Goal: Task Accomplishment & Management: Manage account settings

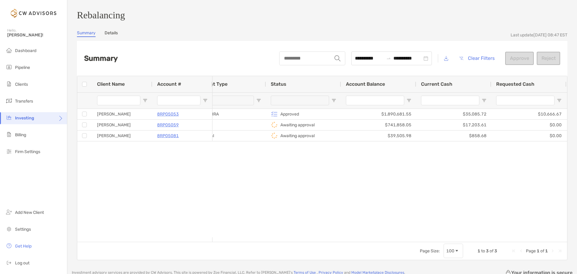
scroll to position [0, 96]
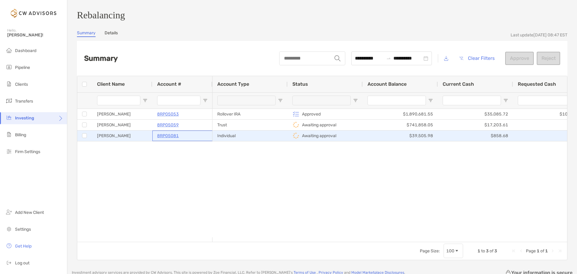
click at [169, 138] on p "8RP05081" at bounding box center [168, 136] width 22 height 8
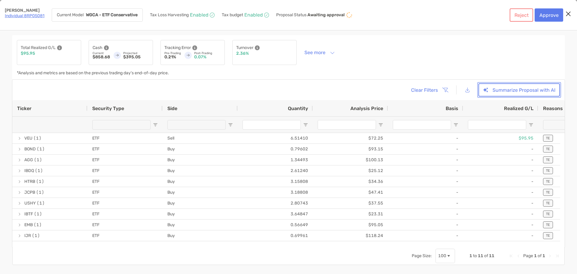
click at [509, 89] on button "Summarize Proposal with AI" at bounding box center [518, 89] width 81 height 13
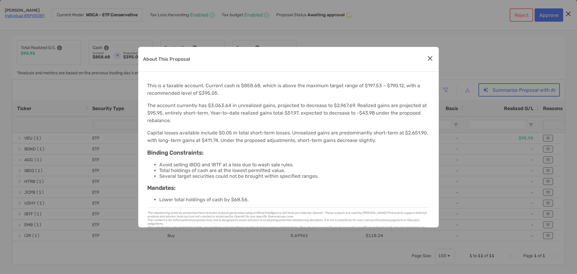
click at [432, 58] on icon "Close modal" at bounding box center [429, 58] width 5 height 7
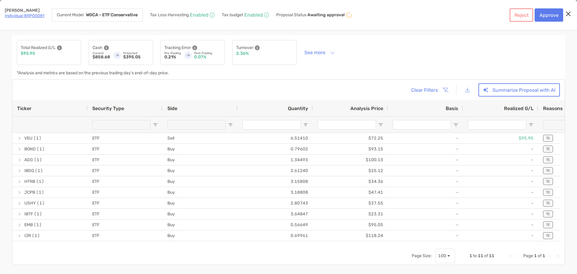
click at [28, 16] on link "Individual 8RP05081" at bounding box center [25, 15] width 40 height 5
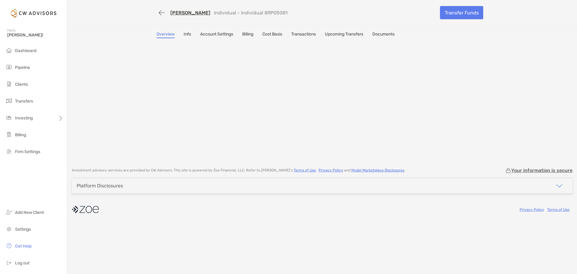
click at [227, 34] on link "Account Settings" at bounding box center [216, 35] width 33 height 7
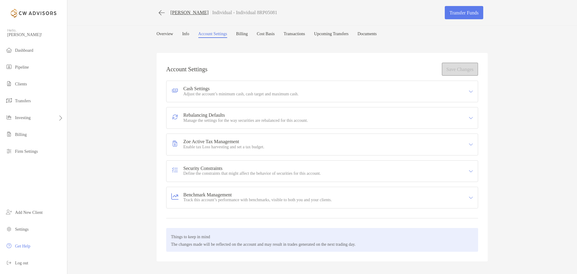
click at [262, 119] on p "Manage the settings for the way securities are rebalanced for this account." at bounding box center [245, 120] width 124 height 5
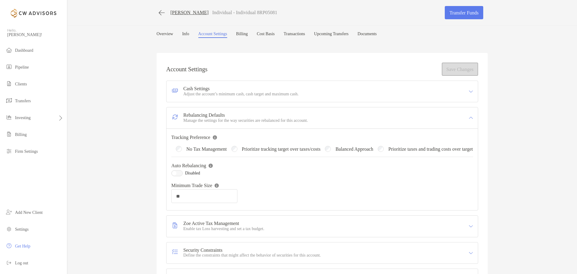
click at [176, 176] on div at bounding box center [176, 173] width 11 height 6
click at [456, 61] on div "Account Settings Unsaved Changes Detected: To preserve your current settings, c…" at bounding box center [322, 198] width 331 height 290
click at [458, 70] on button "Save Changes" at bounding box center [460, 68] width 36 height 13
type input "**"
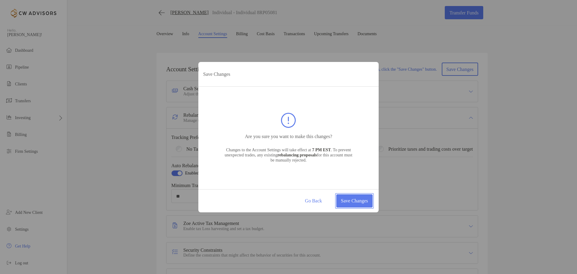
click at [354, 202] on button "Save Changes" at bounding box center [354, 200] width 36 height 13
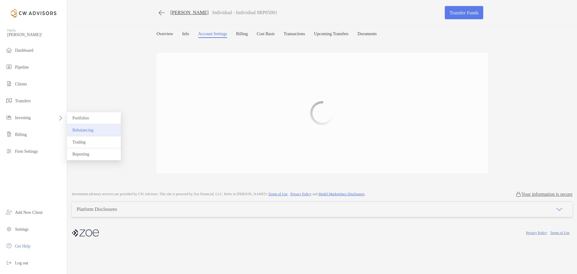
click at [92, 130] on span "Rebalancing" at bounding box center [82, 130] width 21 height 5
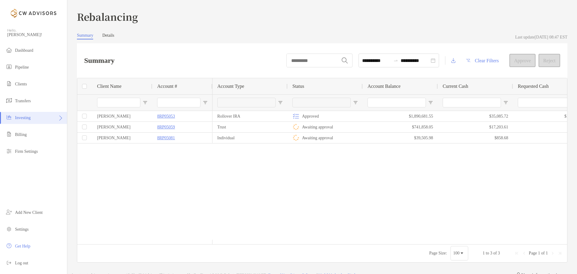
click at [224, 179] on div "Rollover IRA Approved $1,890,681.55 $35,085.72 $10,666.67 $4,092.19 Trust Await…" at bounding box center [389, 175] width 355 height 129
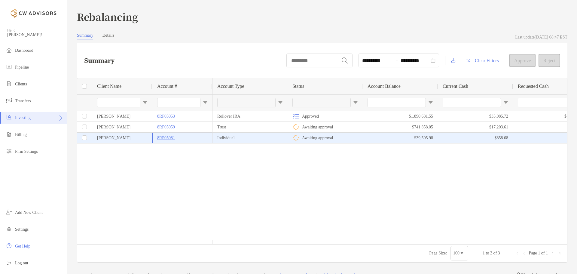
click at [190, 137] on div "8RP05081" at bounding box center [182, 138] width 50 height 10
click at [521, 61] on button "Approve" at bounding box center [522, 60] width 26 height 13
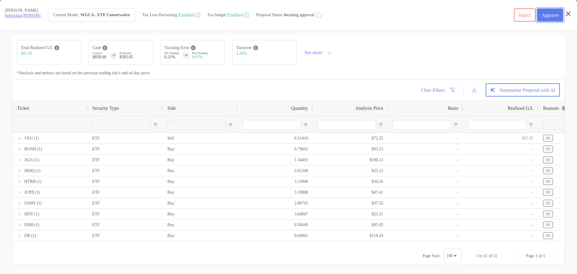
click at [554, 13] on button "Approve" at bounding box center [550, 14] width 26 height 13
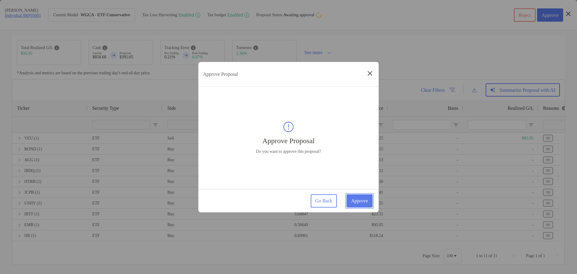
click at [360, 199] on button "Approve" at bounding box center [359, 200] width 26 height 13
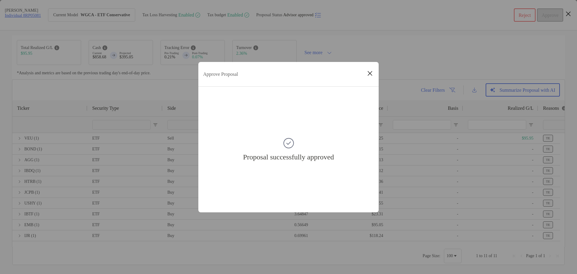
click at [370, 71] on icon "Close modal" at bounding box center [369, 73] width 5 height 7
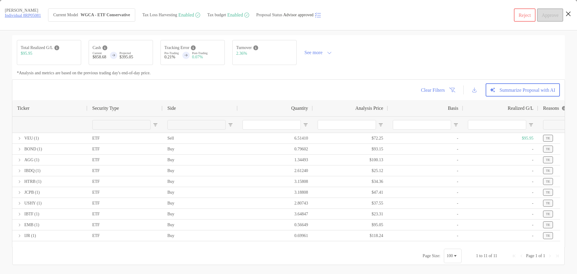
click at [569, 13] on icon "Close modal" at bounding box center [567, 13] width 5 height 7
